Goal: Task Accomplishment & Management: Manage account settings

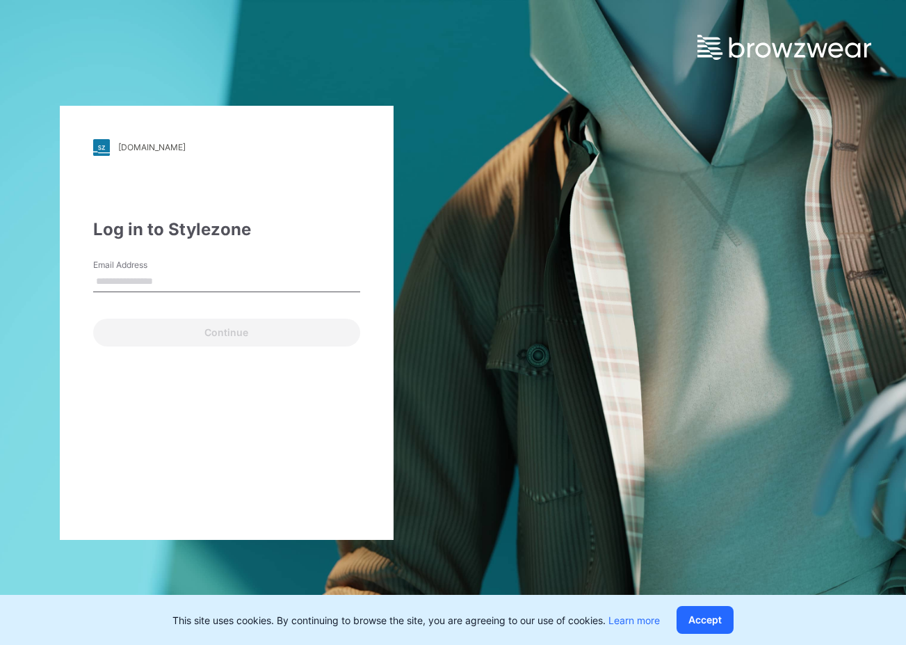
click at [145, 276] on input "Email Address" at bounding box center [226, 281] width 267 height 21
type input "**********"
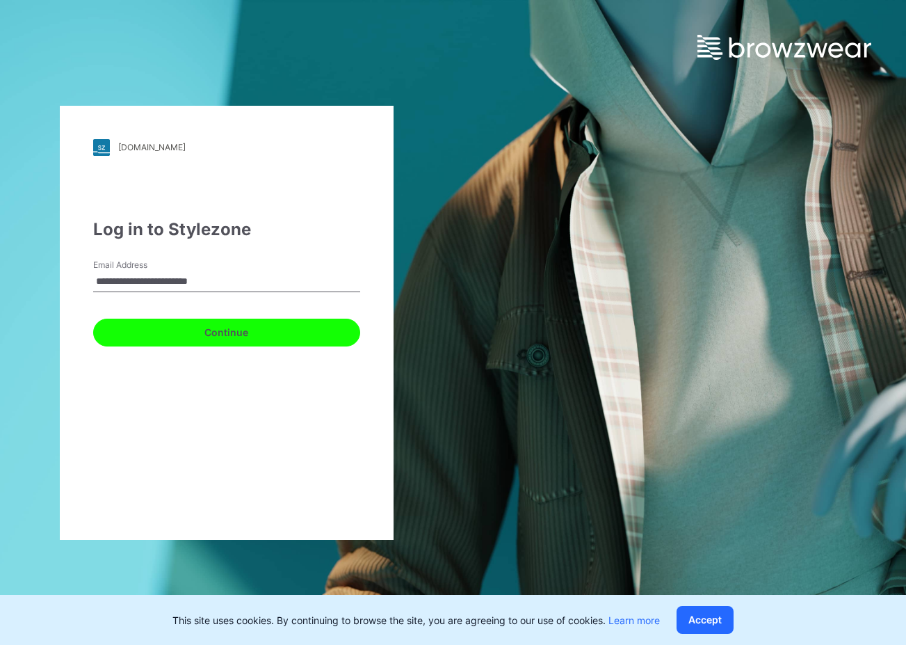
click at [137, 338] on button "Continue" at bounding box center [226, 332] width 267 height 28
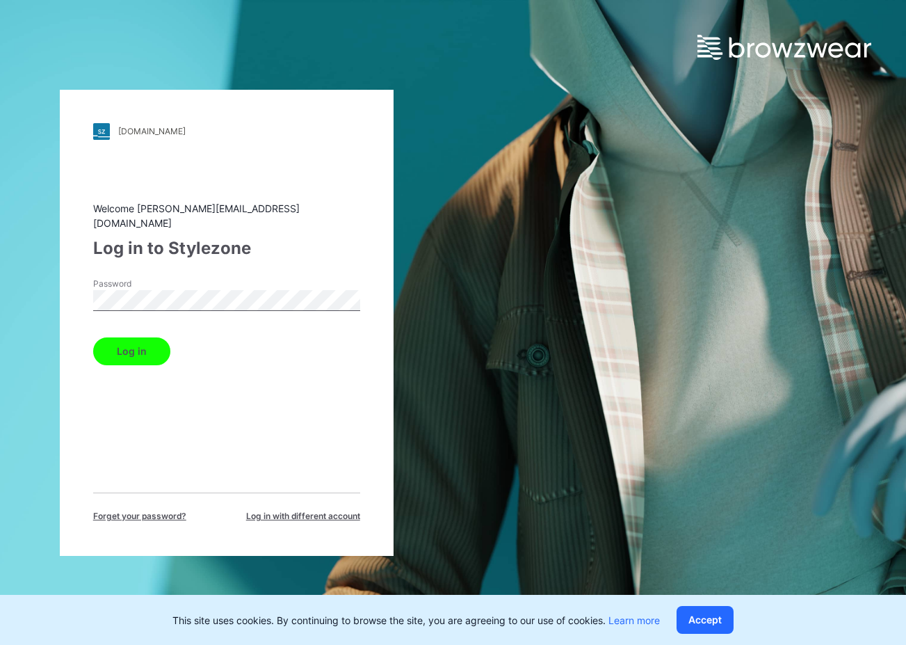
click at [133, 355] on button "Log in" at bounding box center [131, 351] width 77 height 28
